Goal: Transaction & Acquisition: Purchase product/service

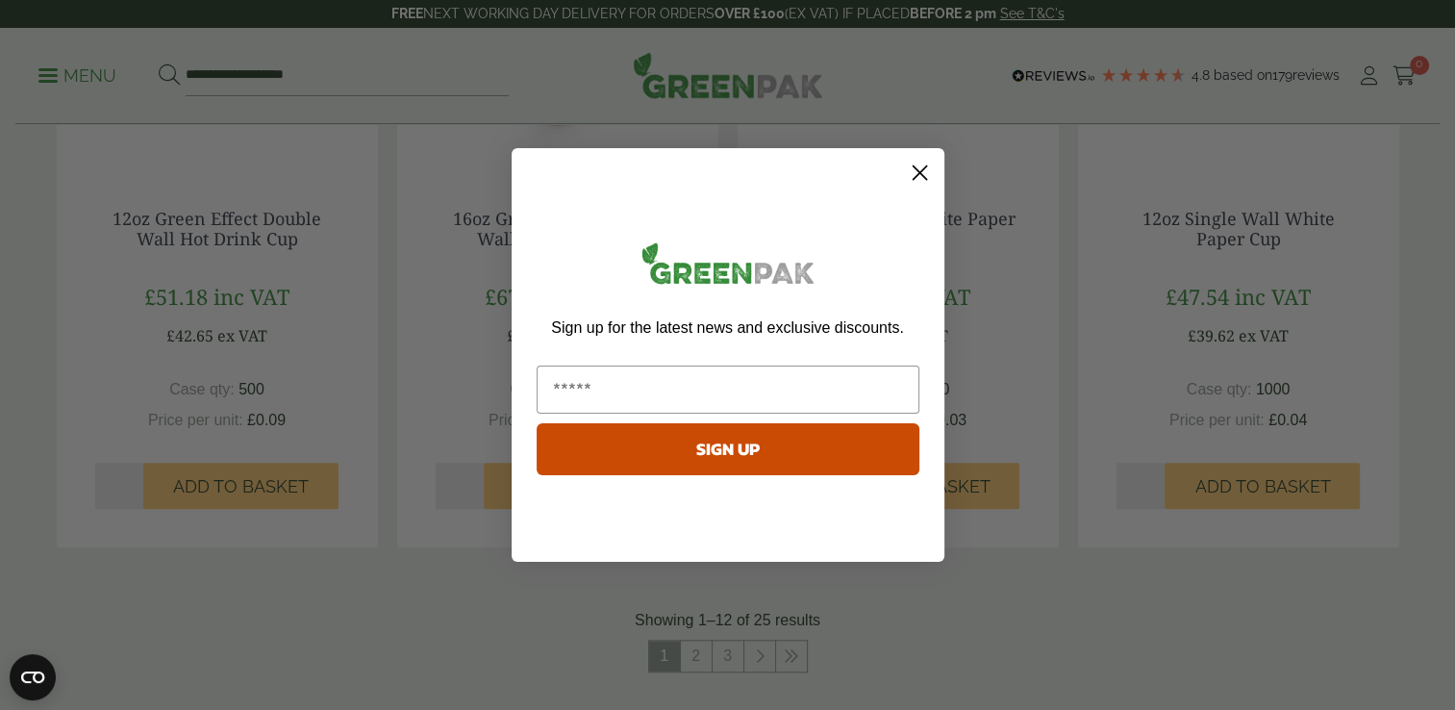
scroll to position [1923, 0]
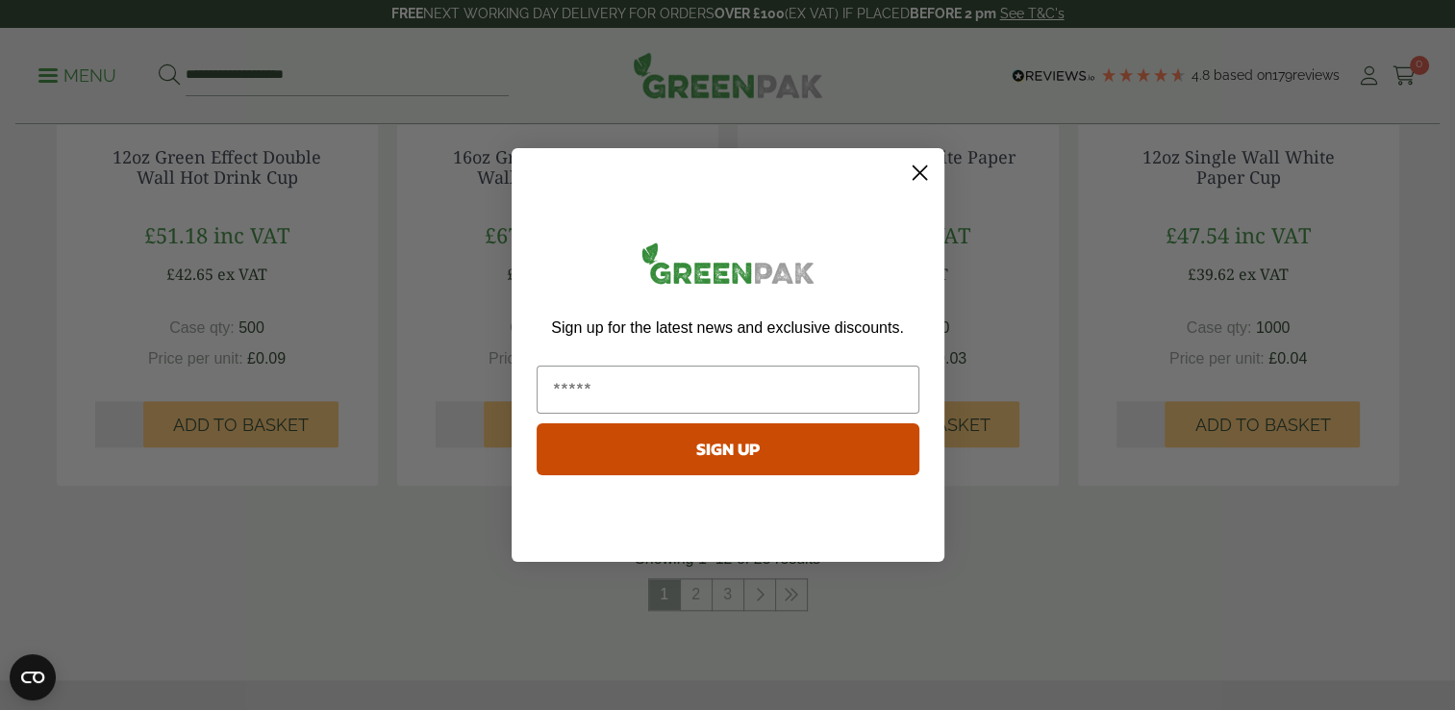
click at [920, 170] on icon "Close dialog" at bounding box center [918, 172] width 13 height 13
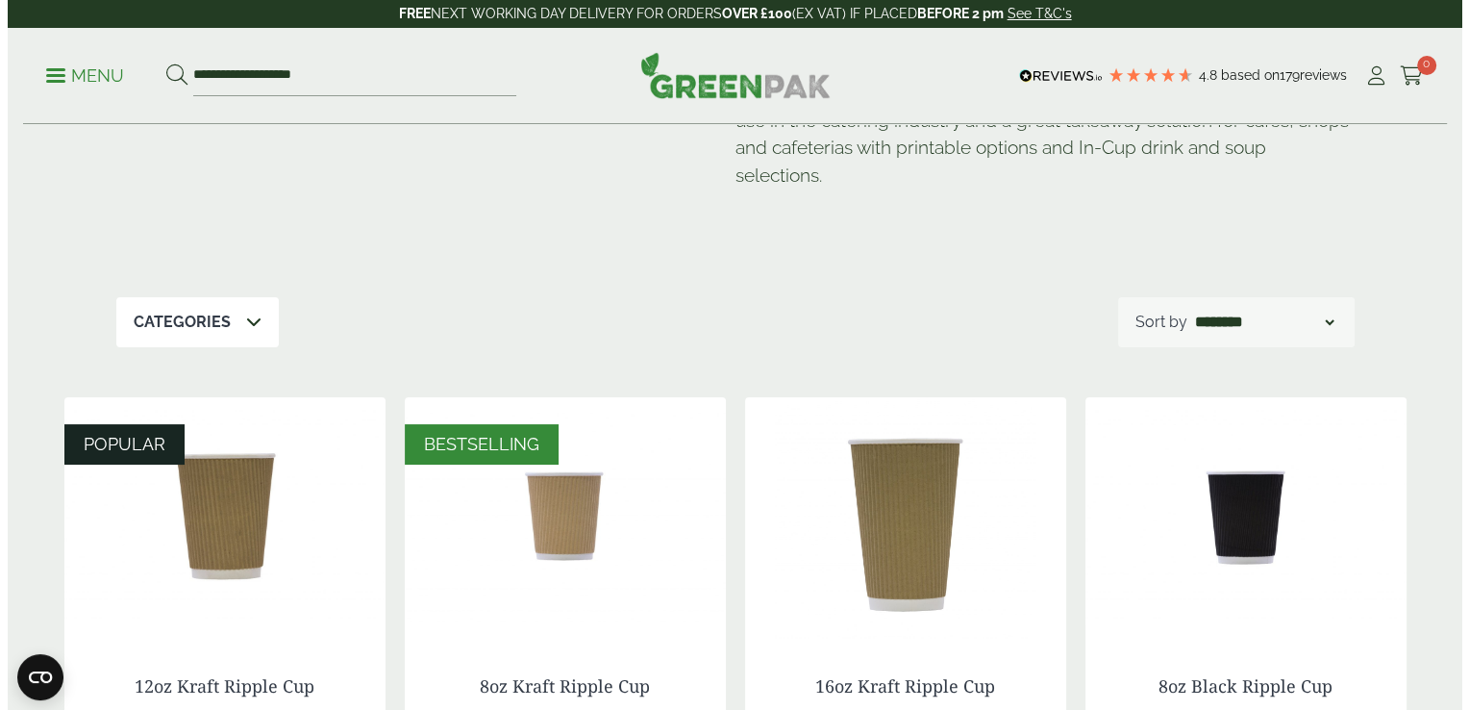
scroll to position [0, 0]
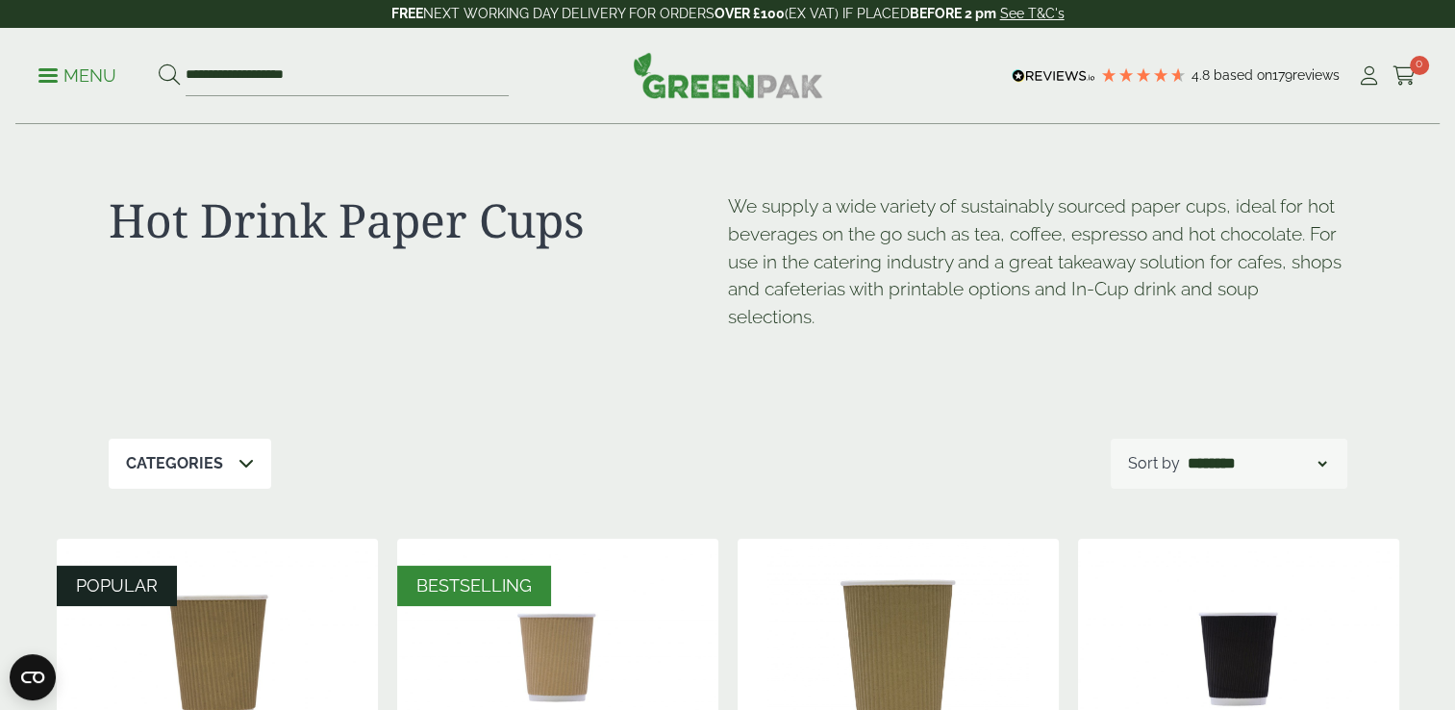
click at [185, 469] on p "Categories" at bounding box center [174, 463] width 97 height 23
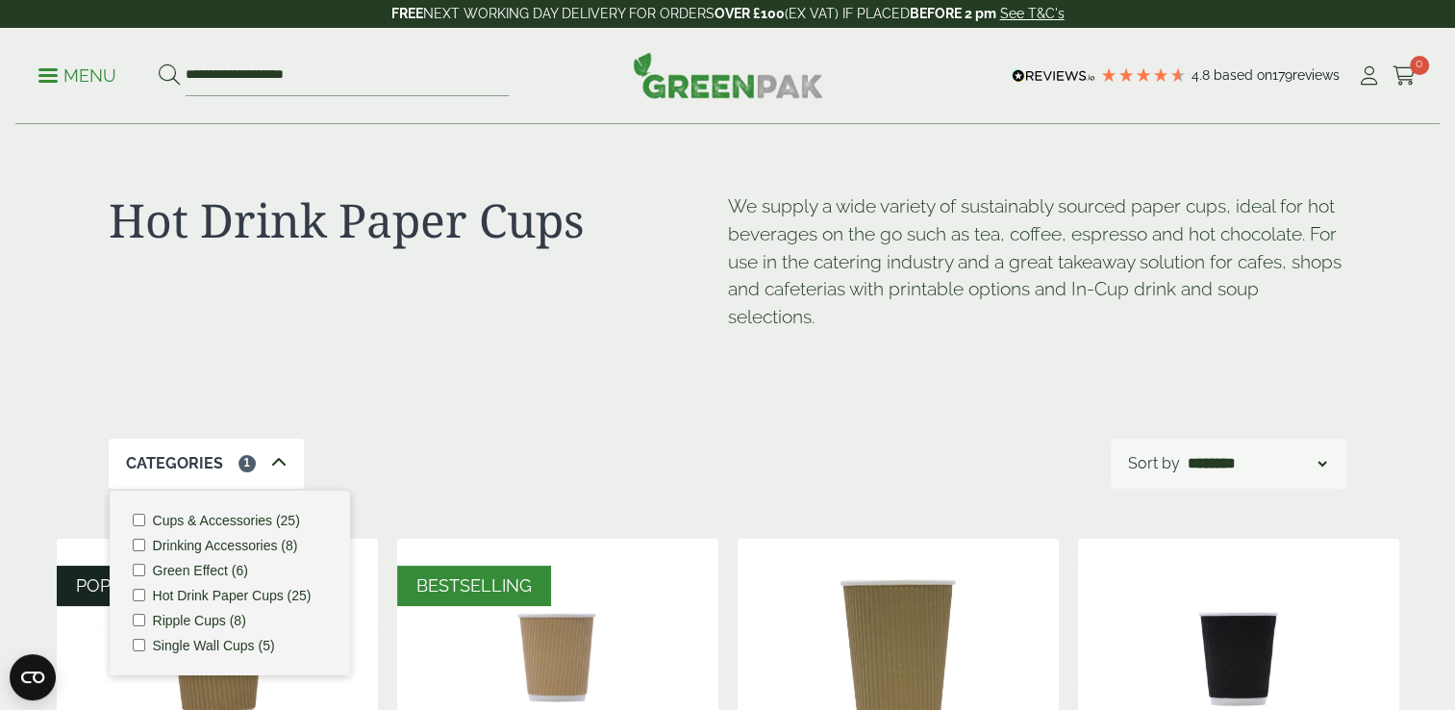
click at [162, 594] on label "Hot Drink Paper Cups (25)" at bounding box center [232, 594] width 159 height 13
click at [42, 70] on link "Menu" at bounding box center [77, 73] width 78 height 19
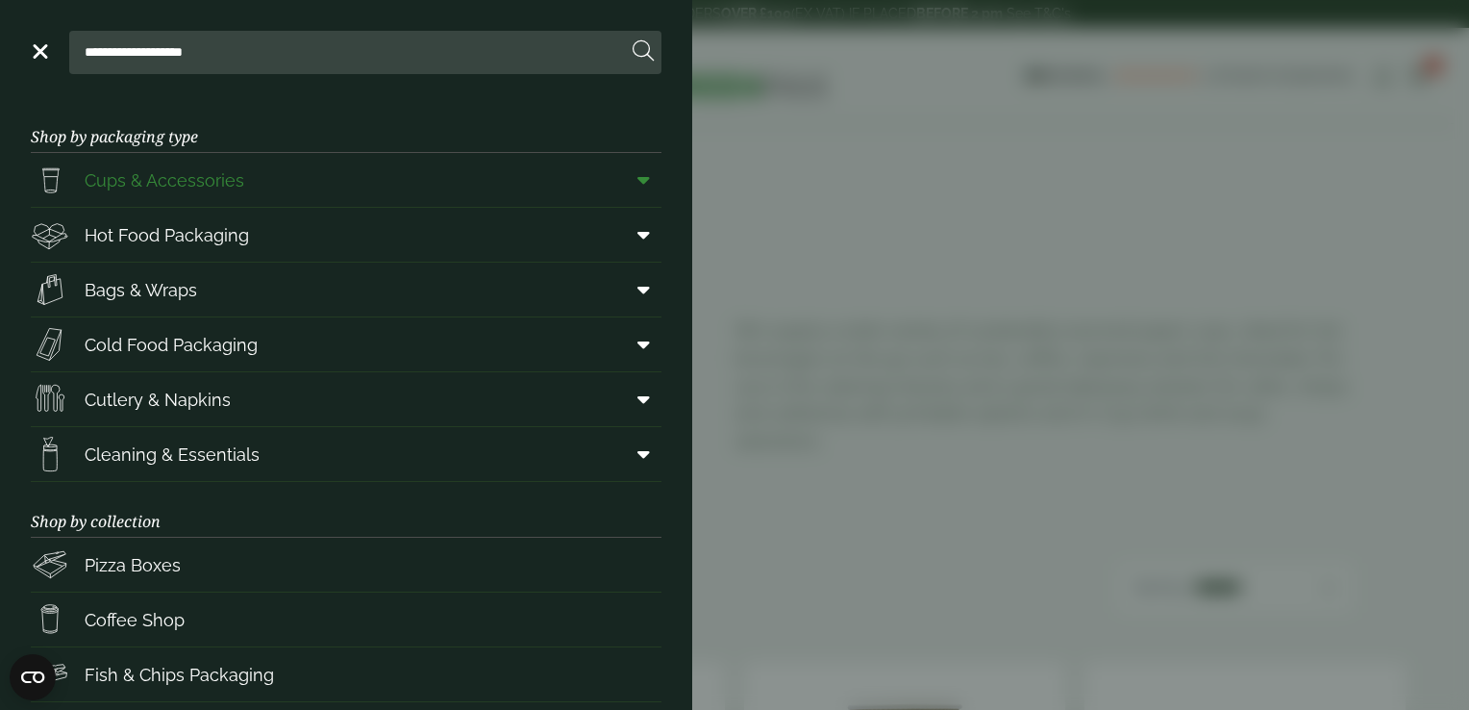
click at [637, 173] on icon at bounding box center [643, 179] width 12 height 19
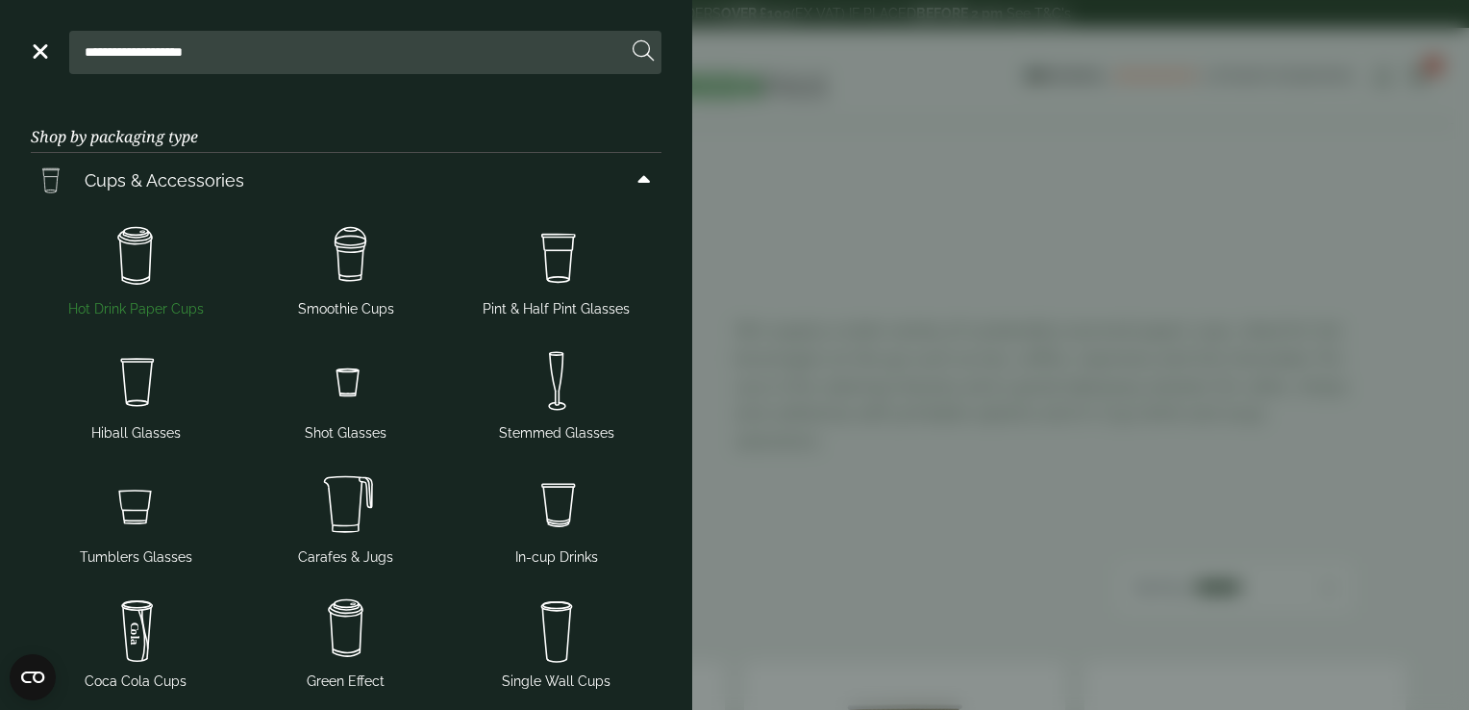
scroll to position [96, 0]
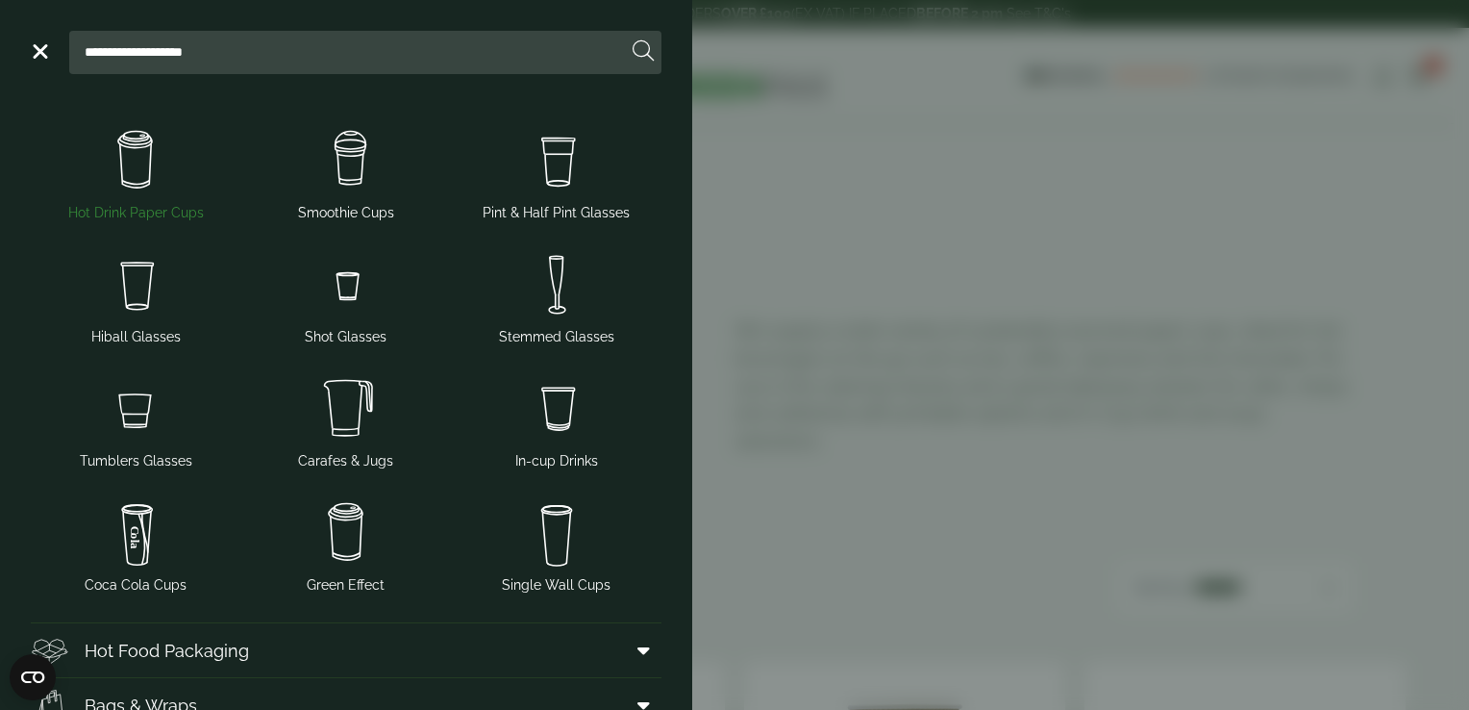
click at [120, 189] on img at bounding box center [135, 160] width 195 height 77
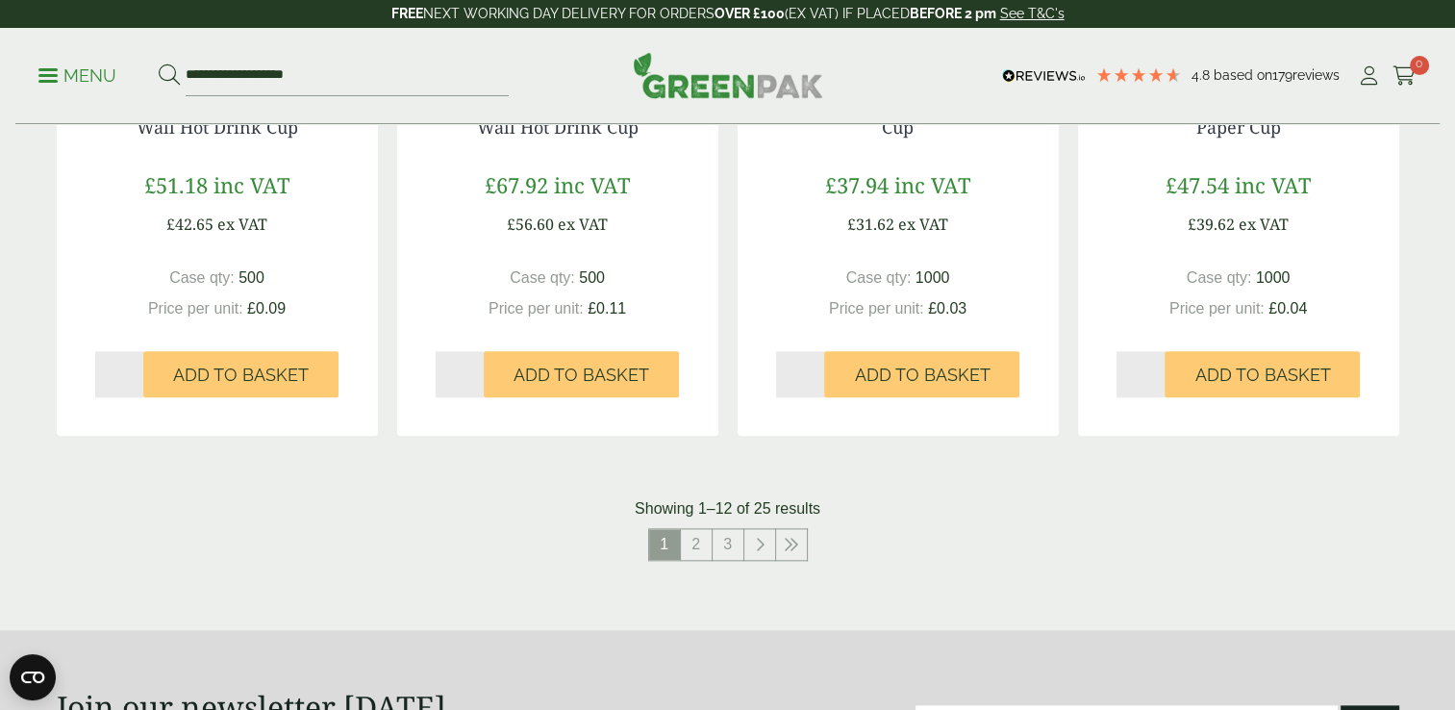
scroll to position [2019, 0]
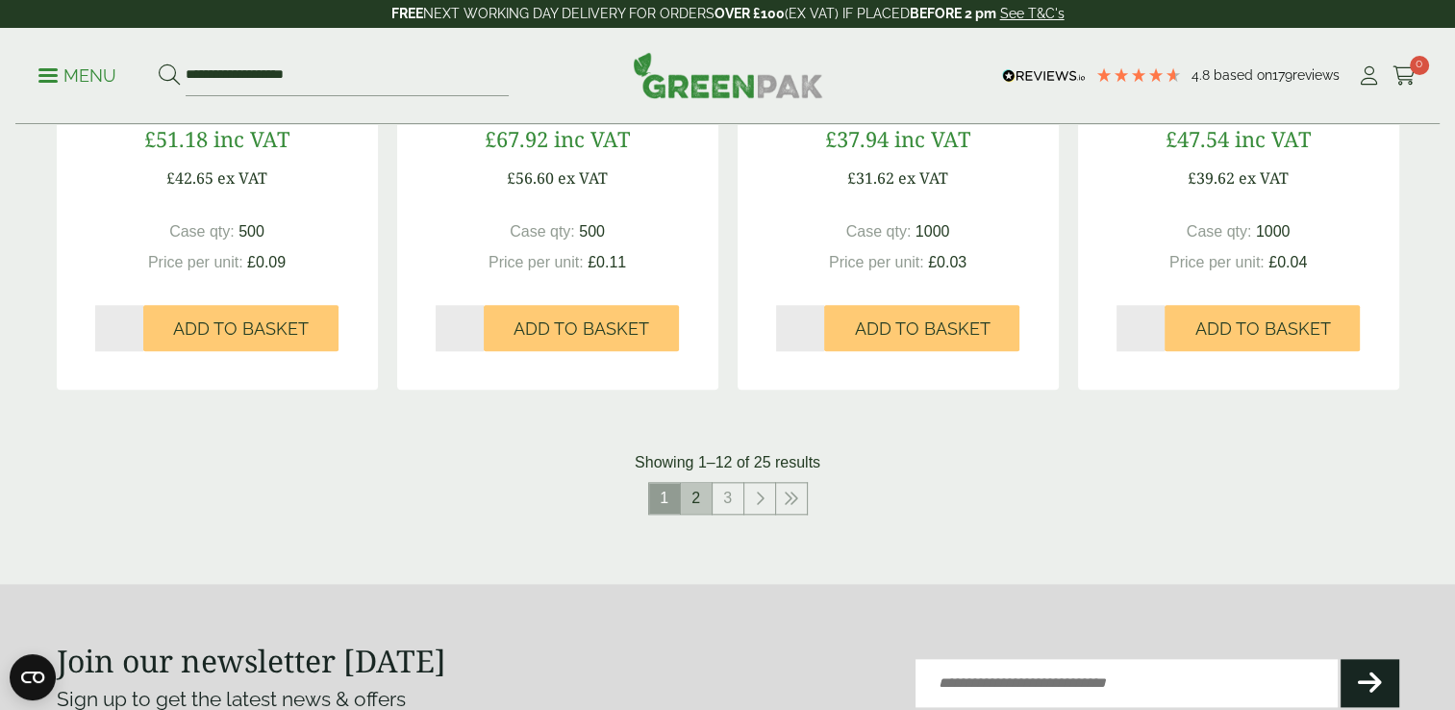
click at [693, 497] on link "2" at bounding box center [696, 498] width 31 height 31
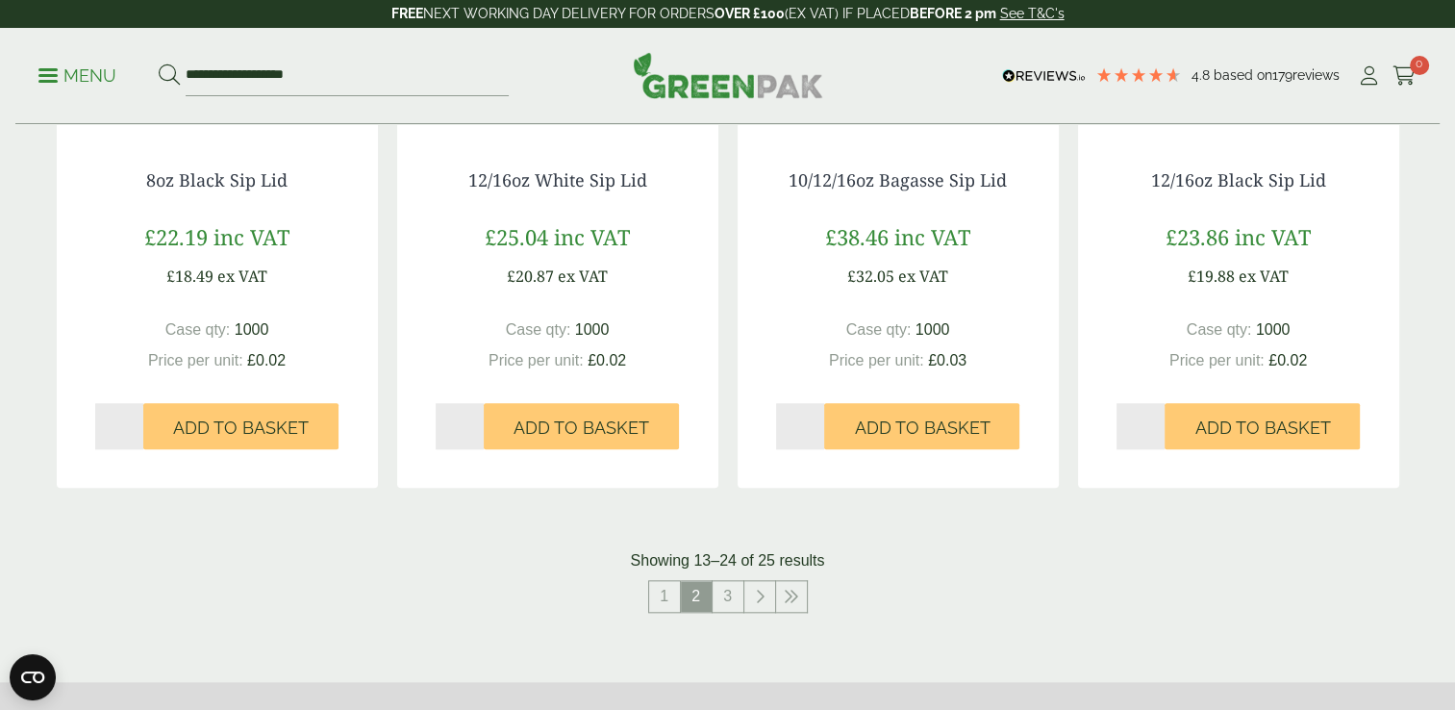
scroll to position [1923, 0]
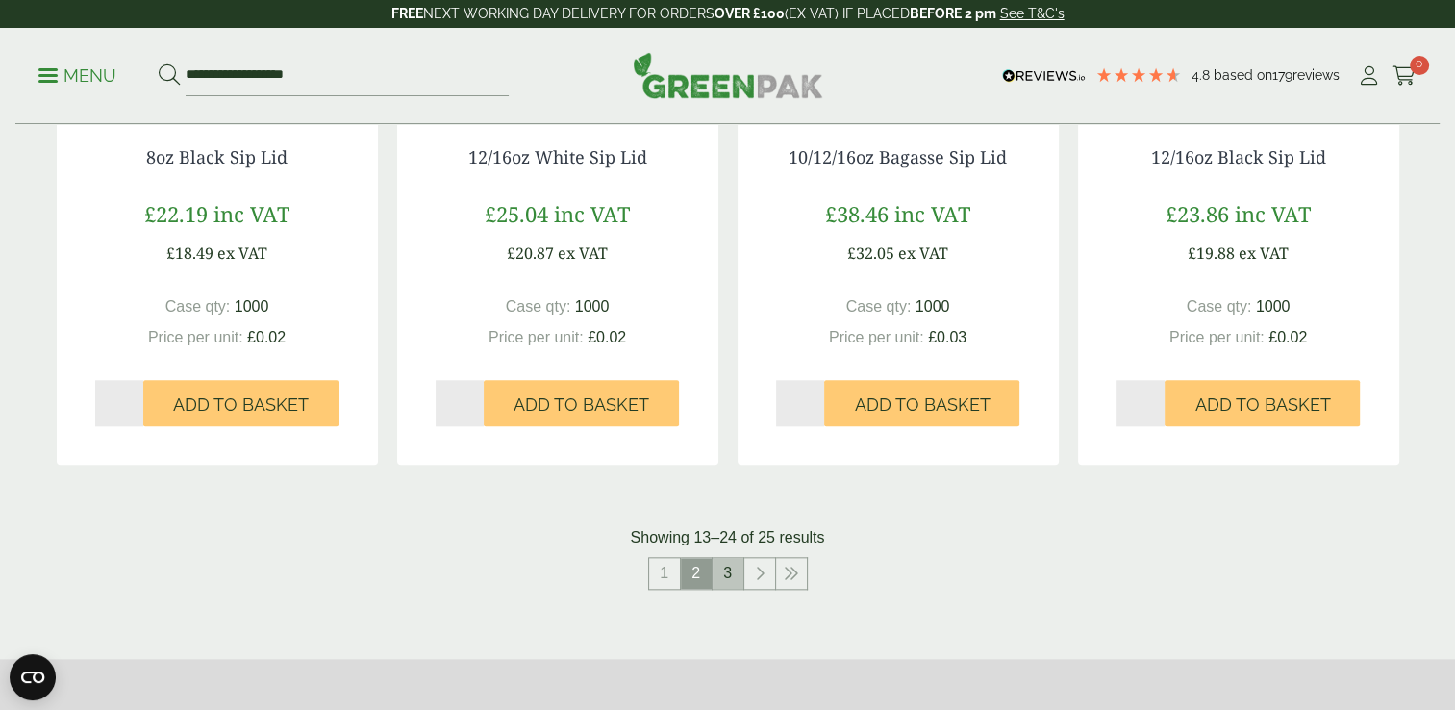
click at [723, 579] on link "3" at bounding box center [727, 573] width 31 height 31
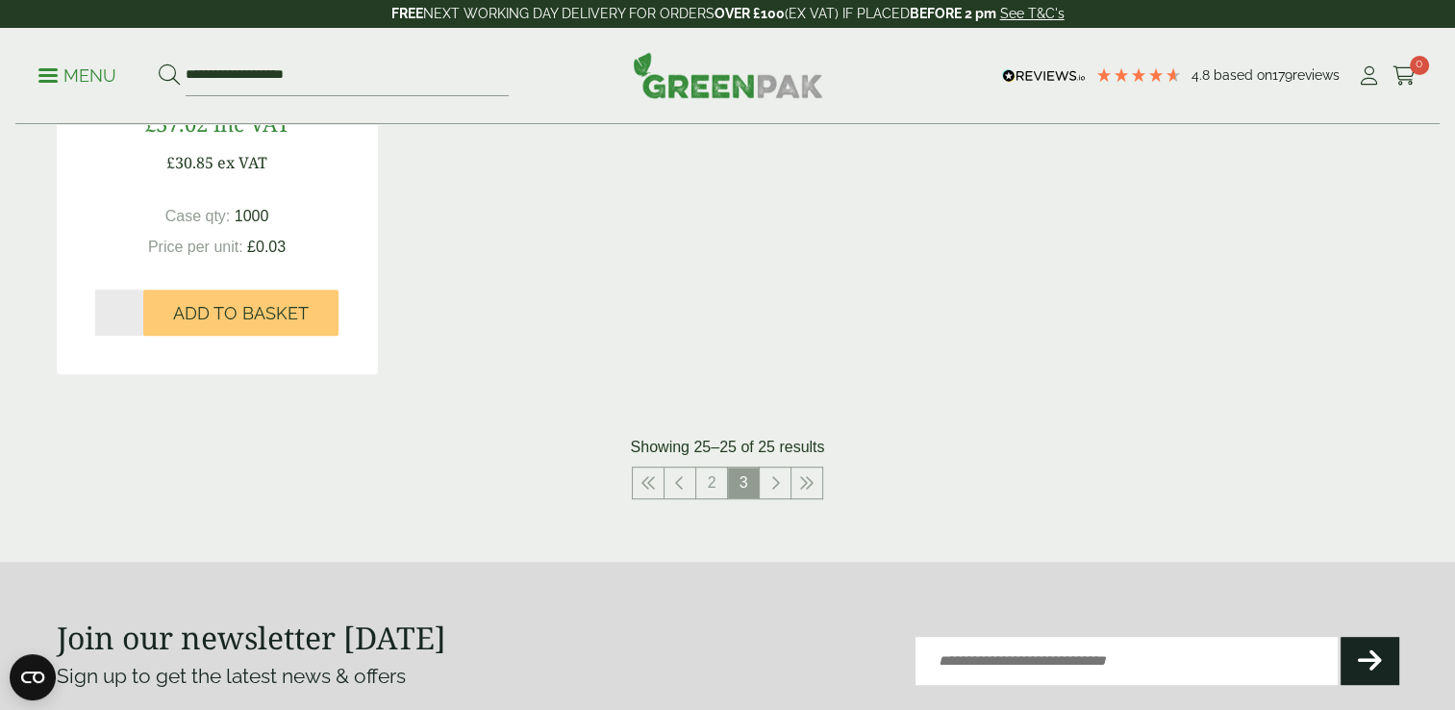
scroll to position [769, 0]
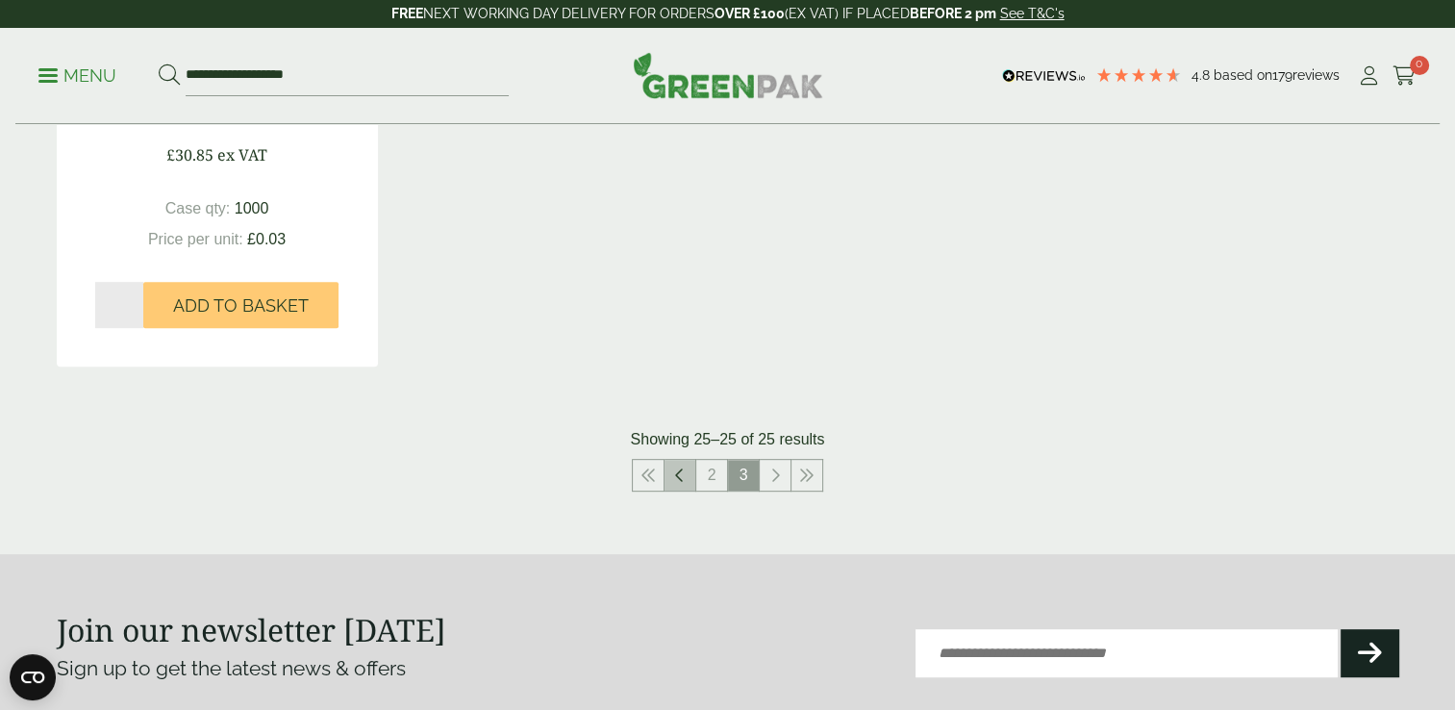
click at [673, 467] on link at bounding box center [679, 475] width 31 height 31
